Goal: Information Seeking & Learning: Learn about a topic

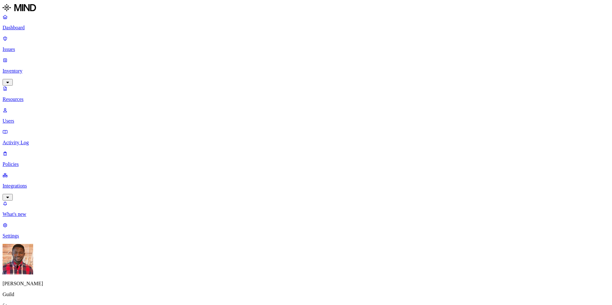
click at [33, 97] on p "Resources" at bounding box center [306, 100] width 607 height 6
click at [23, 107] on link "Users" at bounding box center [306, 115] width 607 height 17
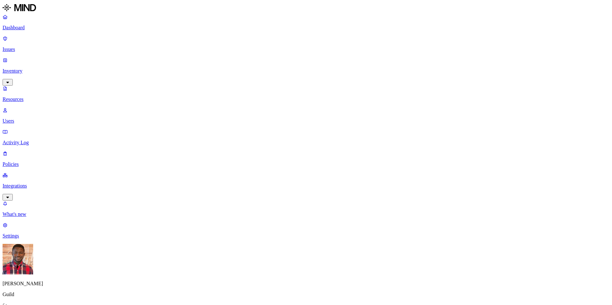
scroll to position [266, 0]
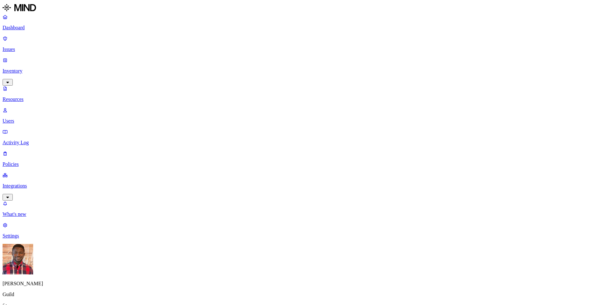
click at [61, 57] on link "Inventory" at bounding box center [306, 70] width 607 height 27
click at [43, 129] on link "Activity Log" at bounding box center [306, 137] width 607 height 17
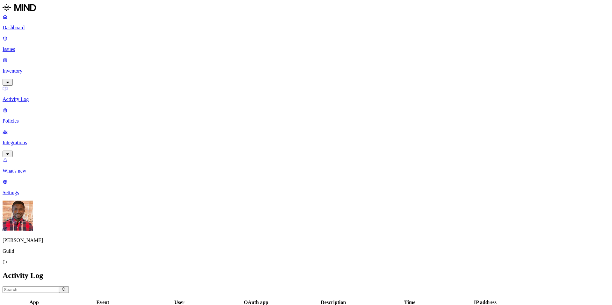
click at [59, 287] on input "text" at bounding box center [31, 290] width 56 height 7
type input "file downloaded"
click at [66, 288] on icon "button" at bounding box center [64, 290] width 5 height 4
click at [23, 47] on p "Issues" at bounding box center [306, 50] width 607 height 6
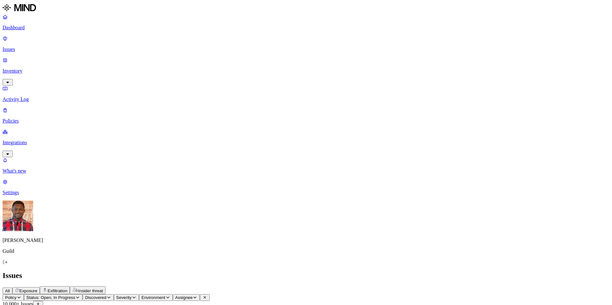
scroll to position [55, 0]
click at [40, 68] on p "Inventory" at bounding box center [306, 71] width 607 height 6
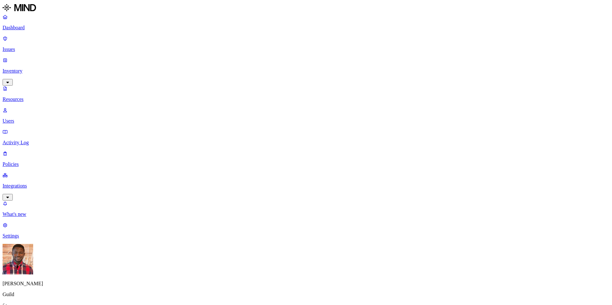
click at [310, 78] on button "button" at bounding box center [312, 78] width 5 height 2
click at [310, 89] on button "button" at bounding box center [312, 90] width 5 height 2
click at [310, 78] on button "button" at bounding box center [312, 76] width 5 height 7
drag, startPoint x: 498, startPoint y: 14, endPoint x: 498, endPoint y: 20, distance: 6.1
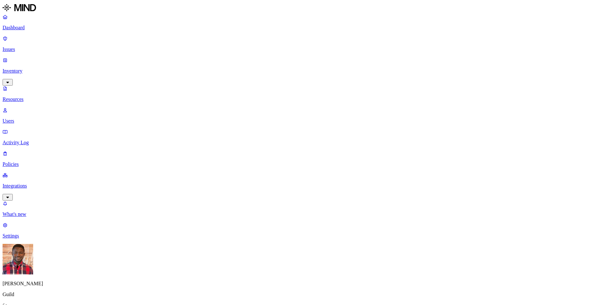
scroll to position [79, 0]
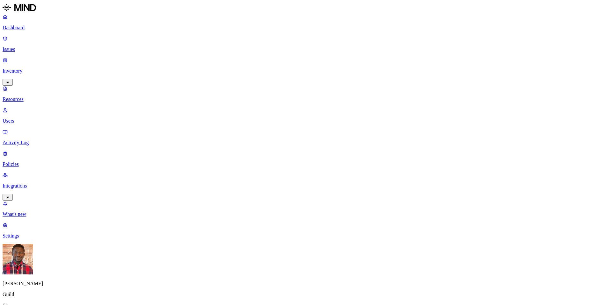
scroll to position [227, 0]
drag, startPoint x: 428, startPoint y: 7, endPoint x: 575, endPoint y: 23, distance: 147.4
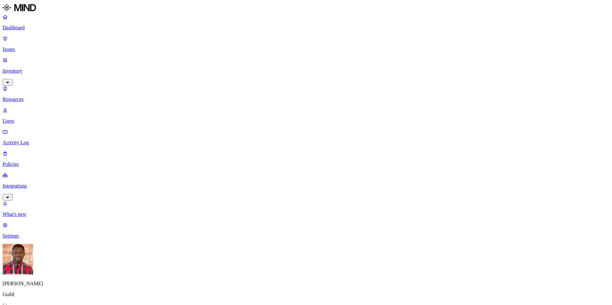
scroll to position [1, 0]
